Goal: Task Accomplishment & Management: Use online tool/utility

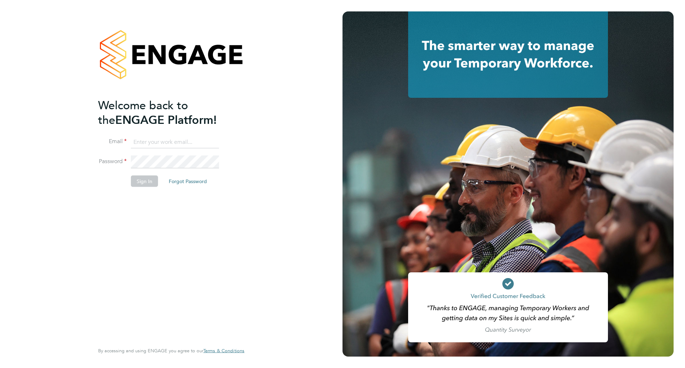
type input "[PERSON_NAME][EMAIL_ADDRESS][PERSON_NAME][DOMAIN_NAME]"
click at [144, 179] on button "Sign In" at bounding box center [144, 180] width 27 height 11
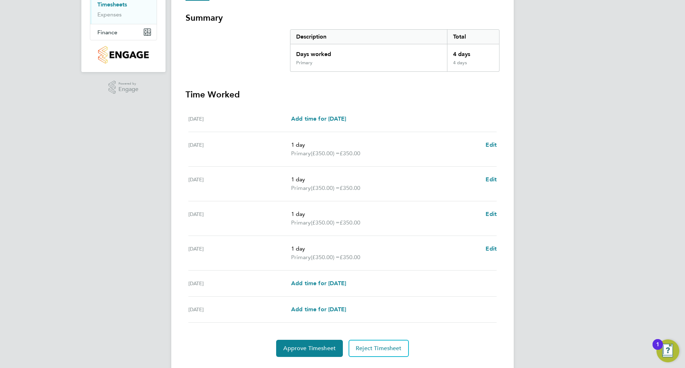
scroll to position [139, 0]
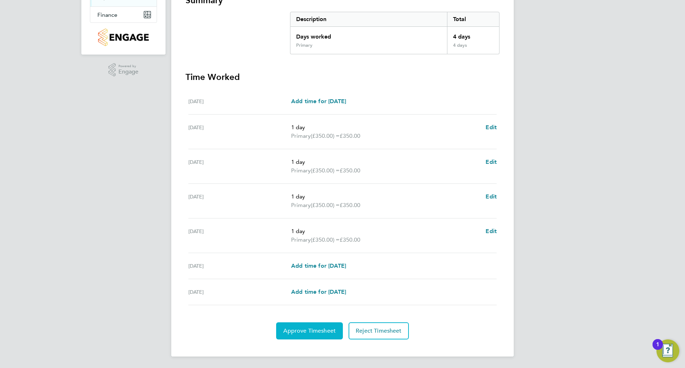
click at [305, 328] on span "Approve Timesheet" at bounding box center [309, 330] width 52 height 7
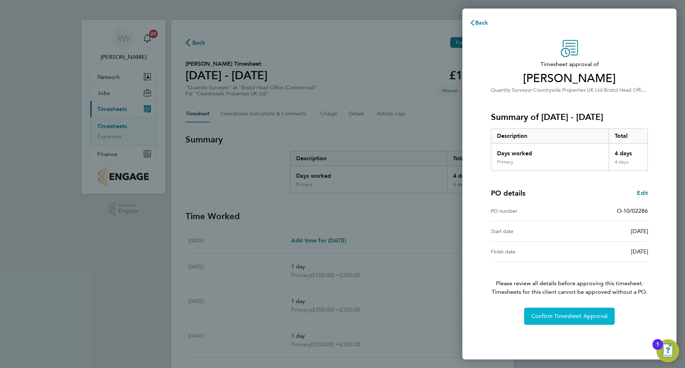
click at [573, 316] on span "Confirm Timesheet Approval" at bounding box center [569, 315] width 76 height 7
